Goal: Check status: Check status

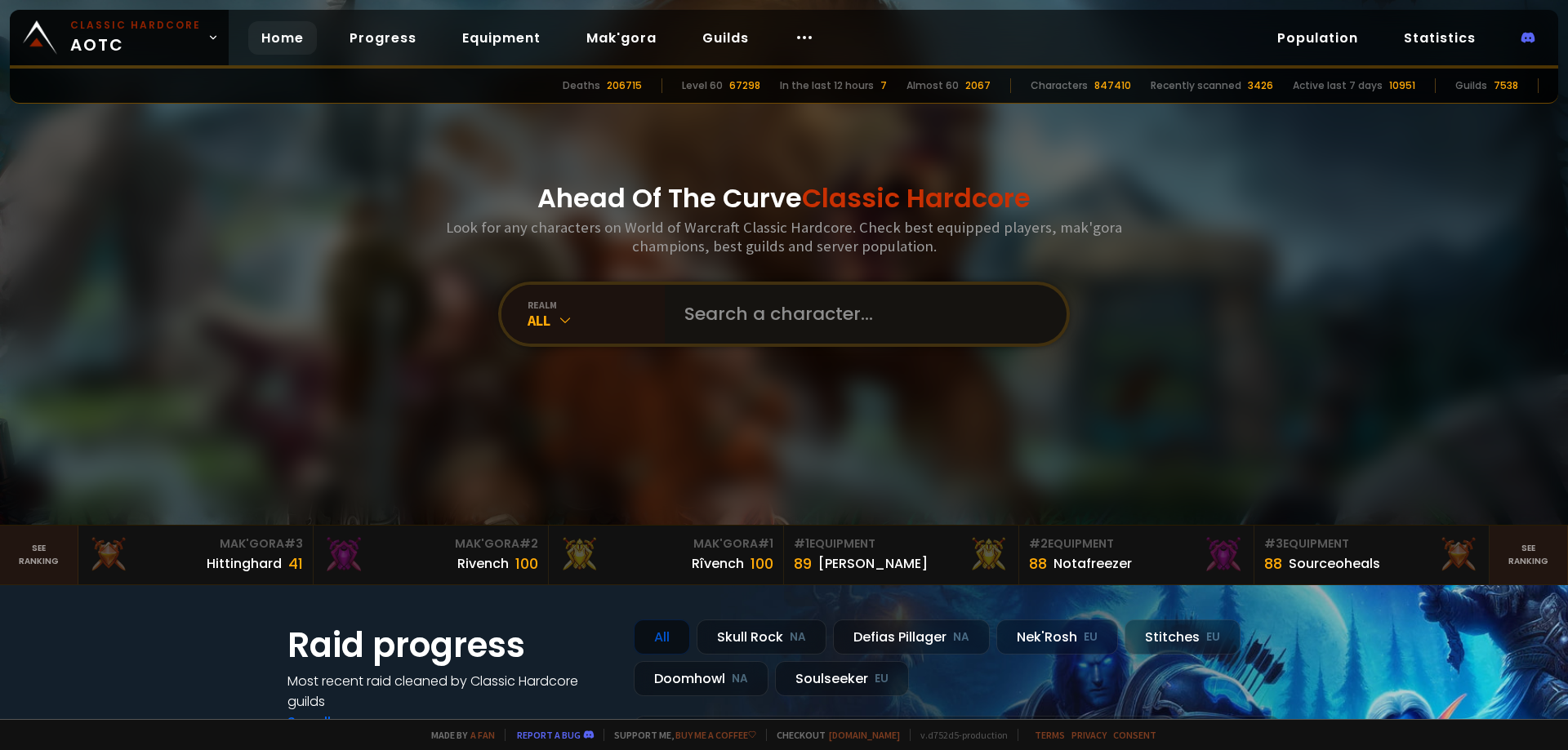
click at [796, 320] on input "text" at bounding box center [861, 314] width 372 height 59
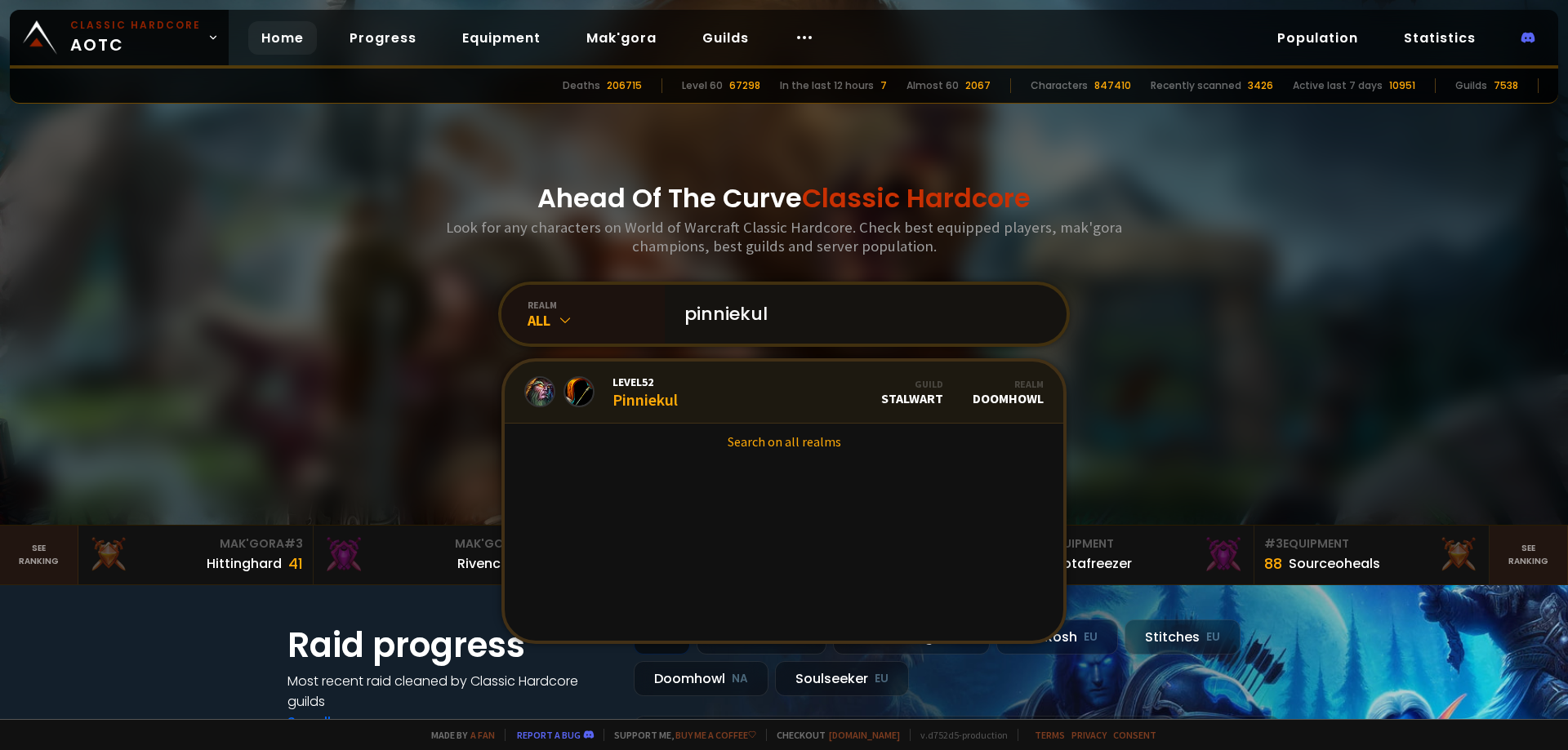
type input "pinniekul"
click at [694, 377] on link "Level 52 Pinniekul Guild Stalwart Realm Doomhowl" at bounding box center [784, 393] width 558 height 62
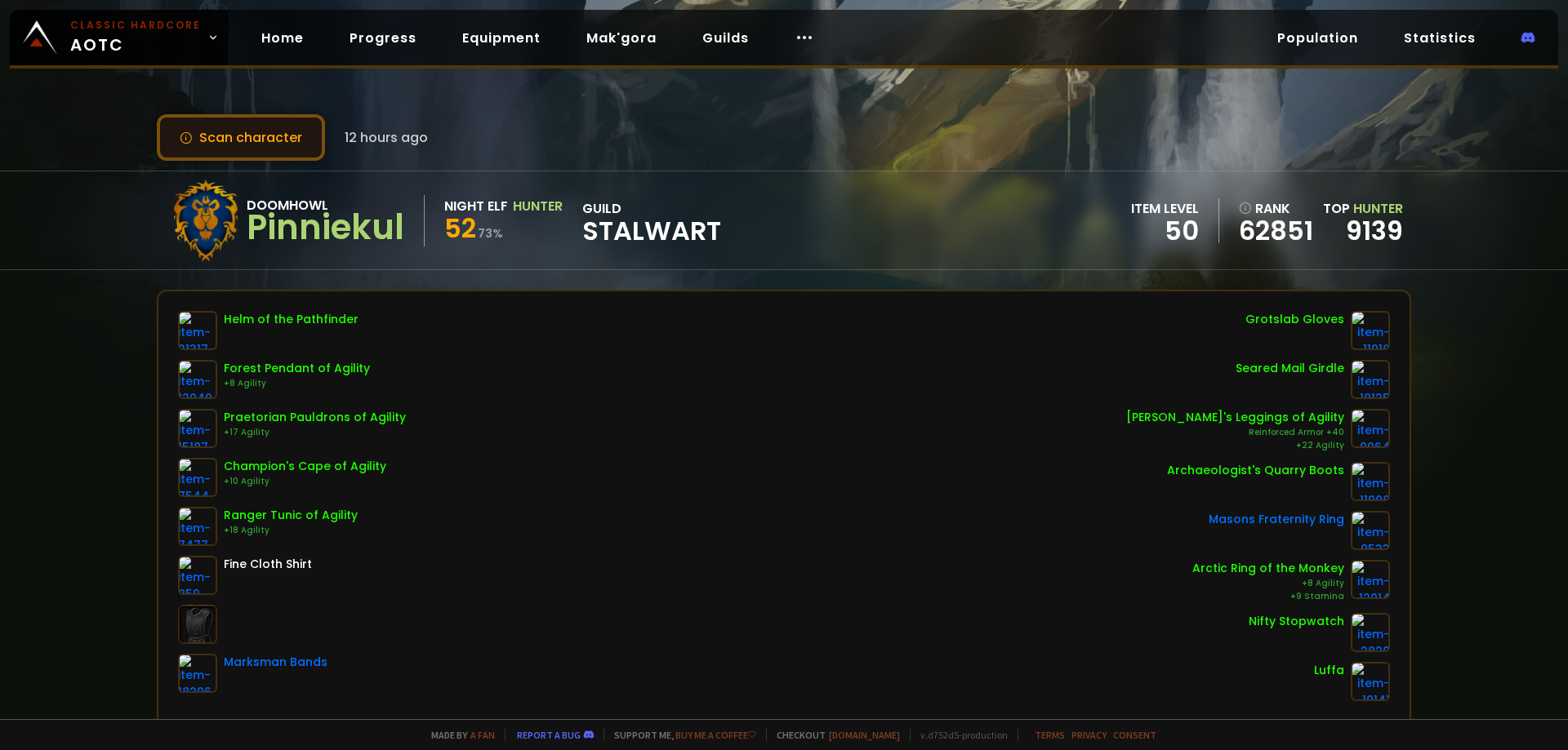
click at [272, 146] on button "Scan character" at bounding box center [240, 138] width 168 height 46
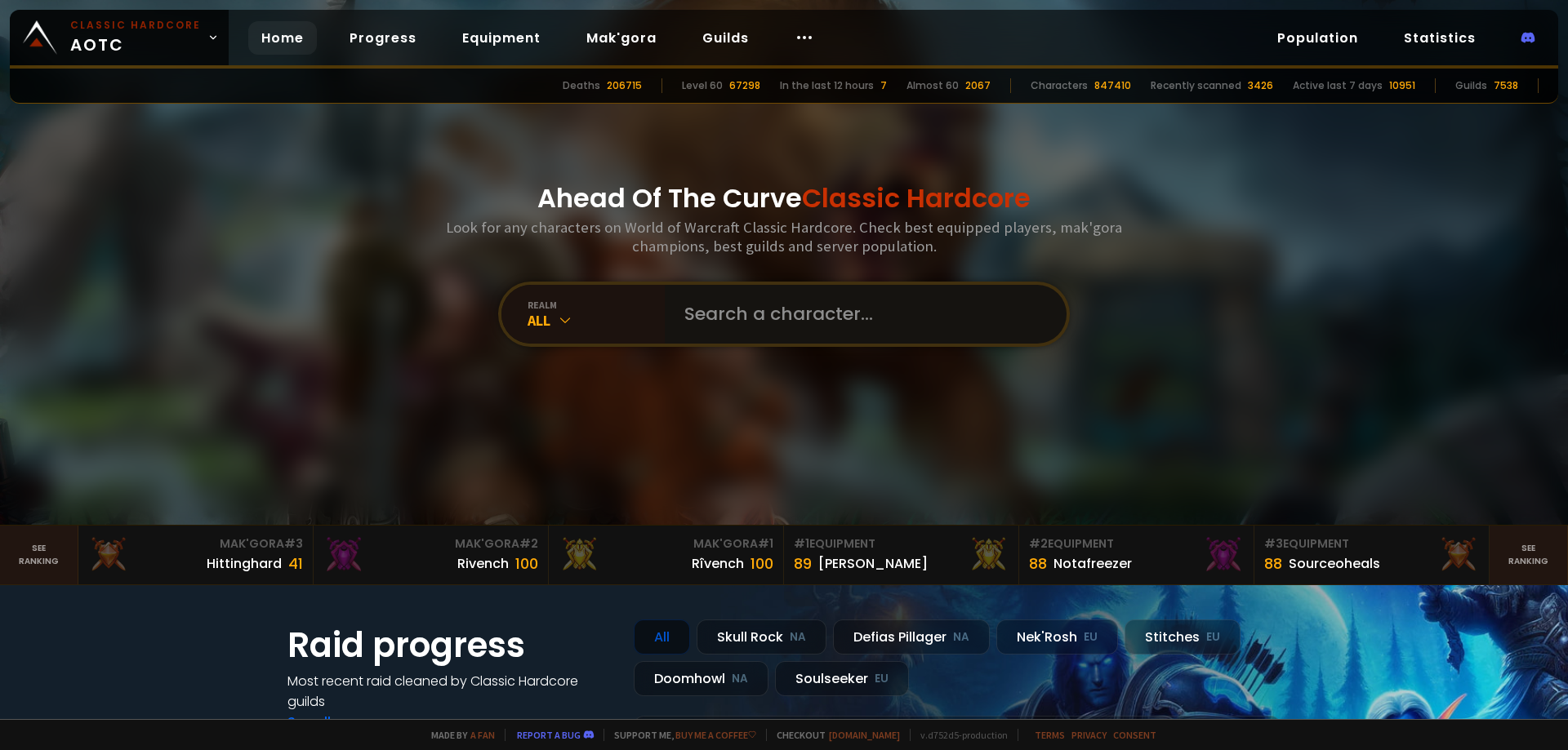
click at [787, 310] on input "text" at bounding box center [861, 314] width 372 height 59
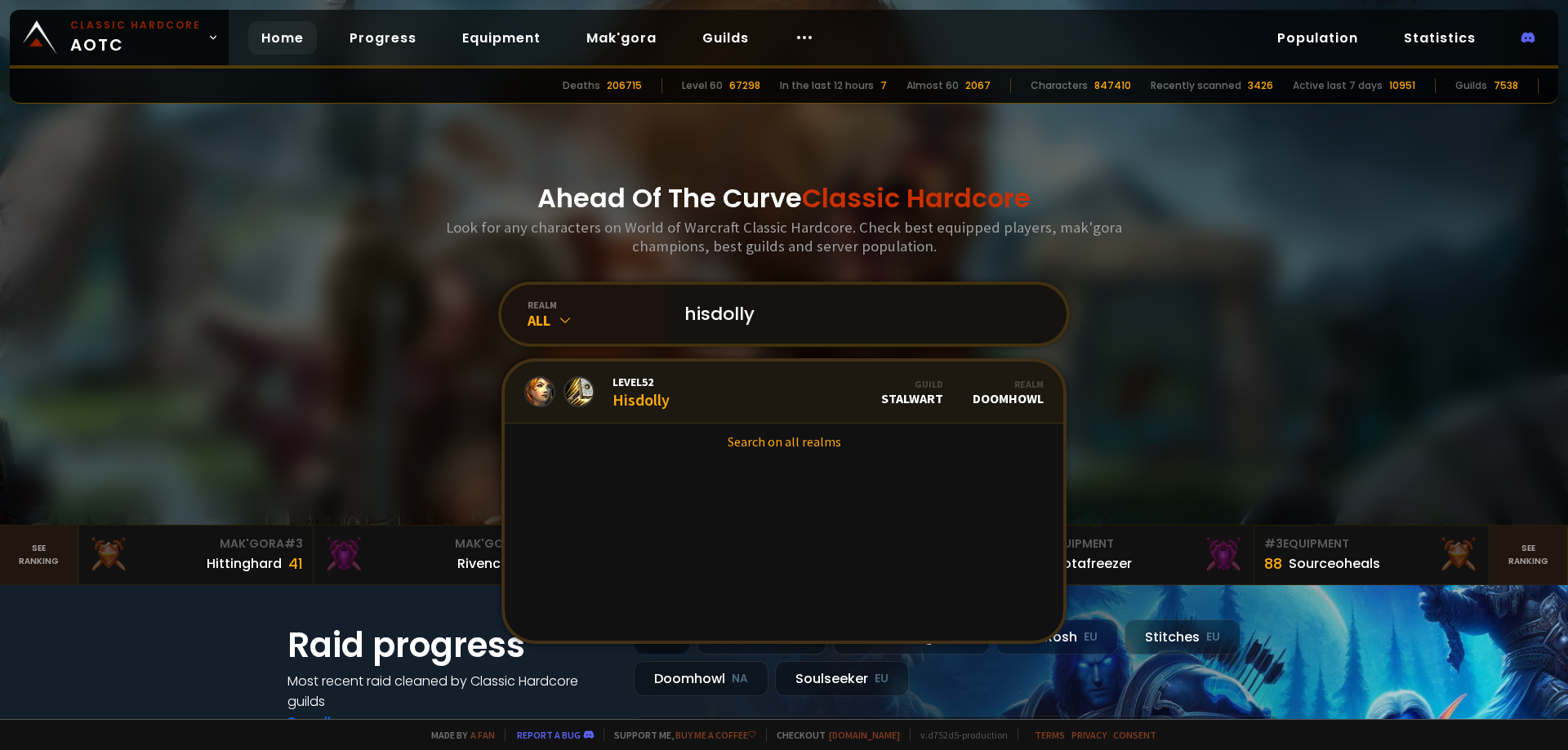
type input "hisdolly"
click at [653, 400] on div "Level 52 Hisdolly" at bounding box center [641, 392] width 57 height 35
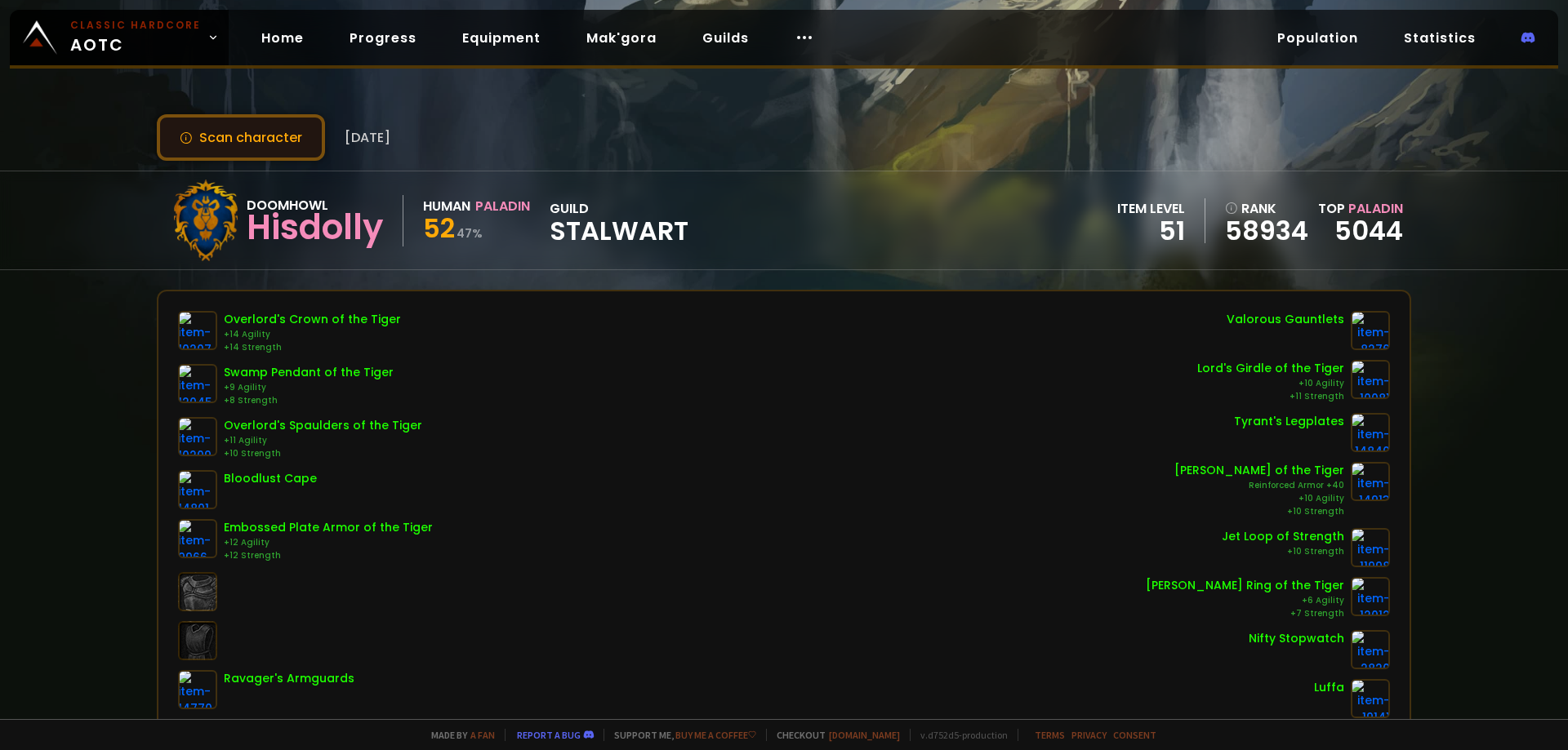
click at [280, 139] on button "Scan character" at bounding box center [240, 138] width 168 height 46
